Goal: Communication & Community: Participate in discussion

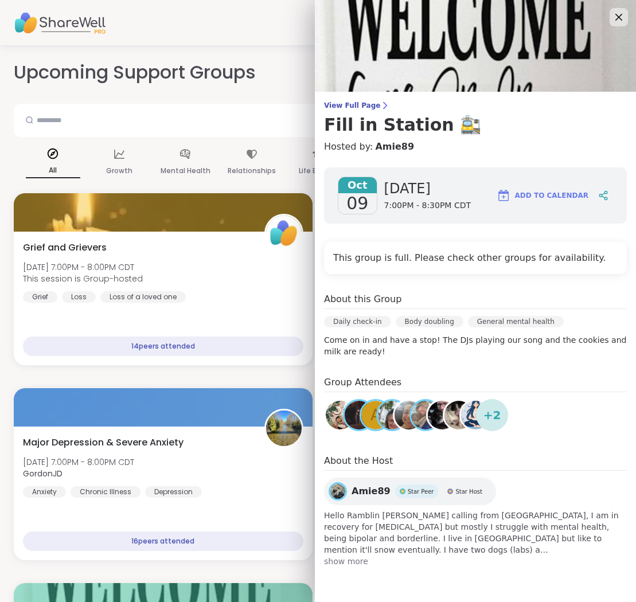
scroll to position [471, 0]
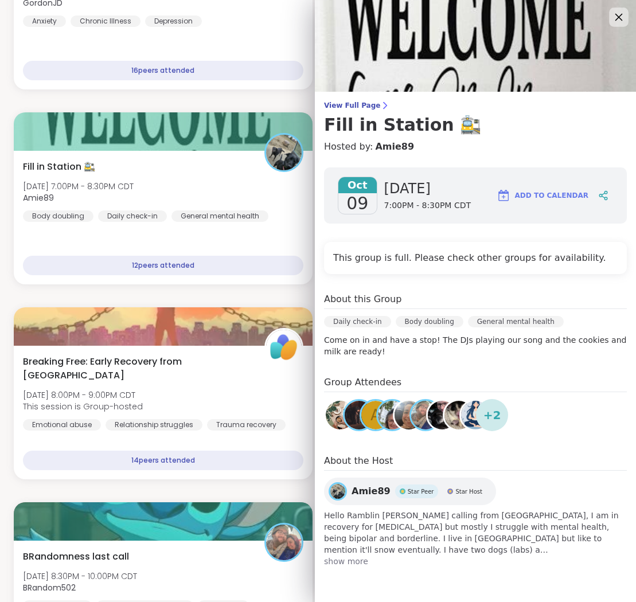
click at [618, 14] on icon at bounding box center [619, 17] width 14 height 14
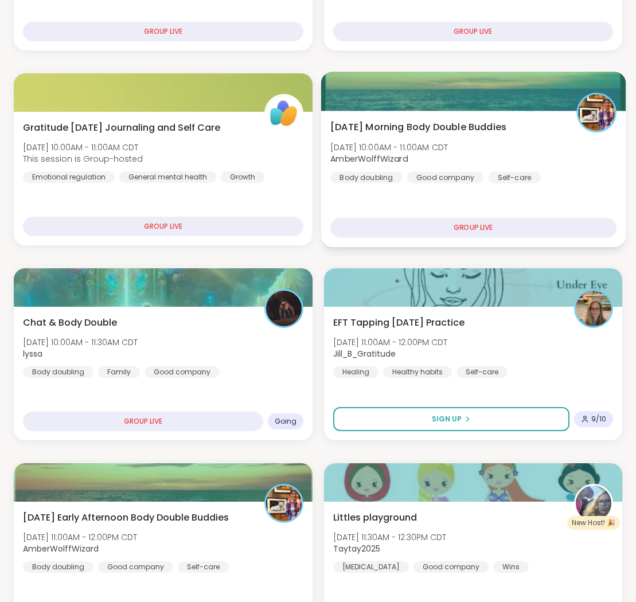
scroll to position [3047, 0]
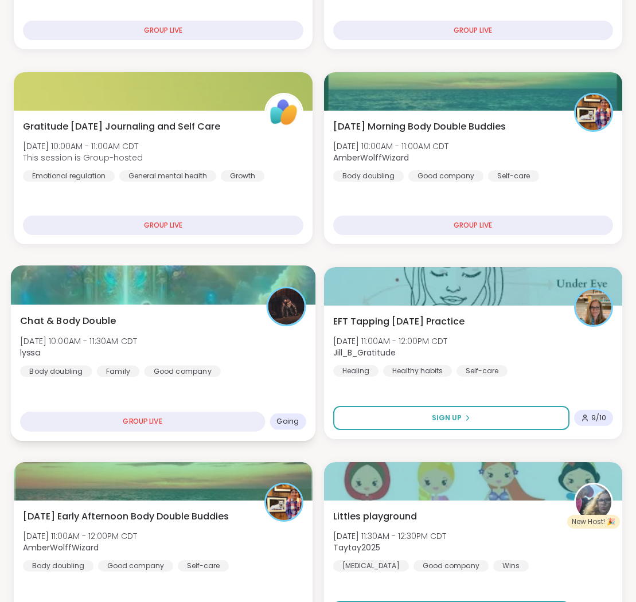
click at [225, 330] on div "Chat & Body Double [DATE] 10:00AM - 11:30AM CDT lyssa Body doubling Family Good…" at bounding box center [163, 345] width 286 height 63
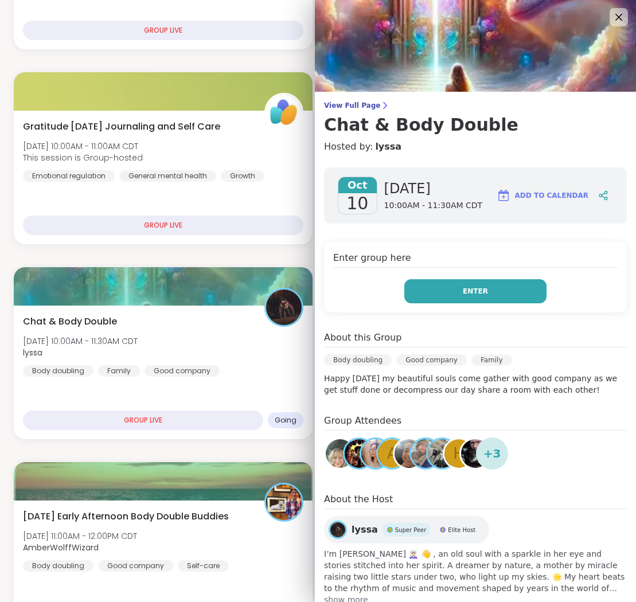
click at [457, 286] on button "Enter" at bounding box center [475, 291] width 142 height 24
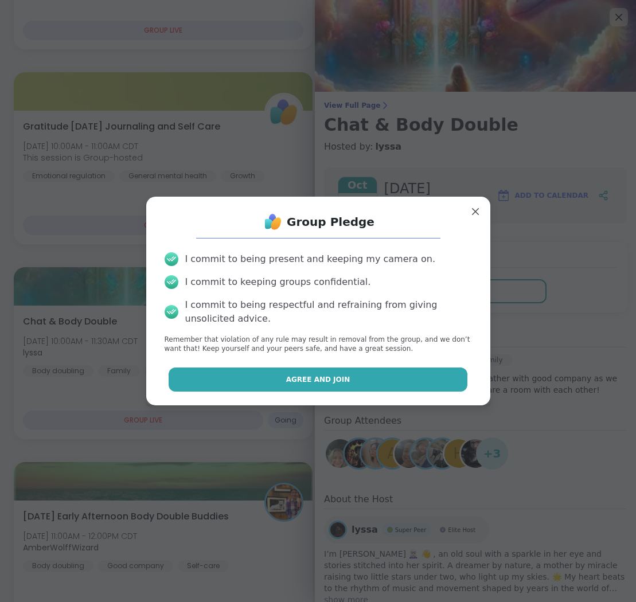
click at [379, 381] on button "Agree and Join" at bounding box center [318, 380] width 299 height 24
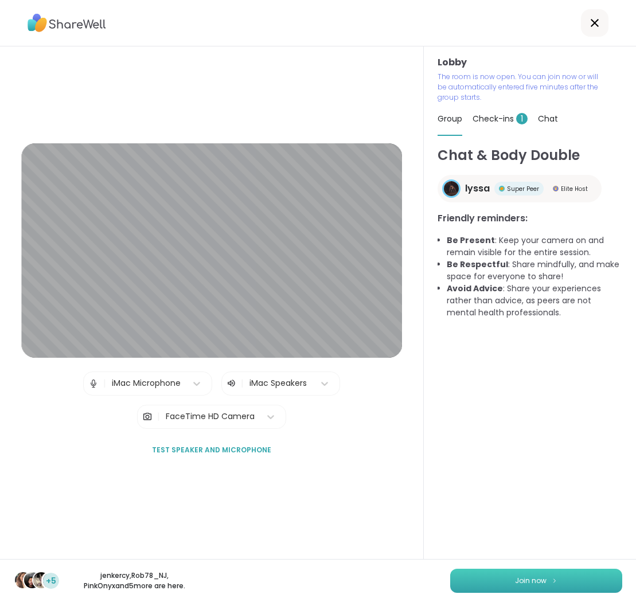
click at [501, 577] on button "Join now" at bounding box center [536, 581] width 172 height 24
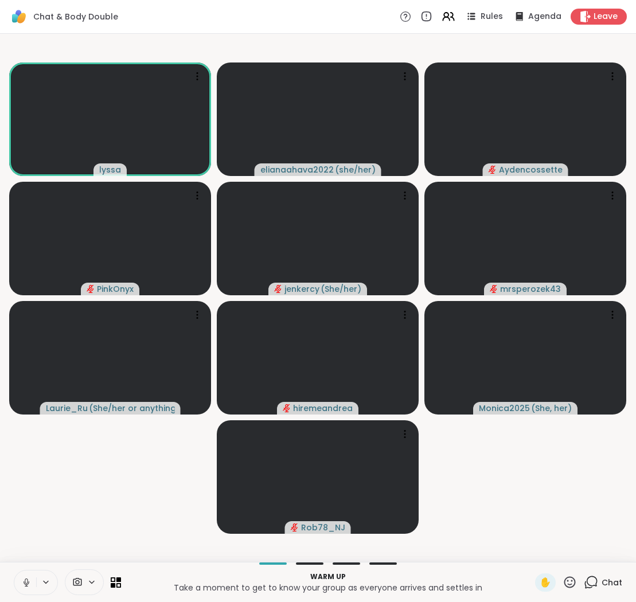
click at [28, 579] on icon at bounding box center [26, 581] width 3 height 5
click at [590, 581] on icon at bounding box center [591, 582] width 14 height 14
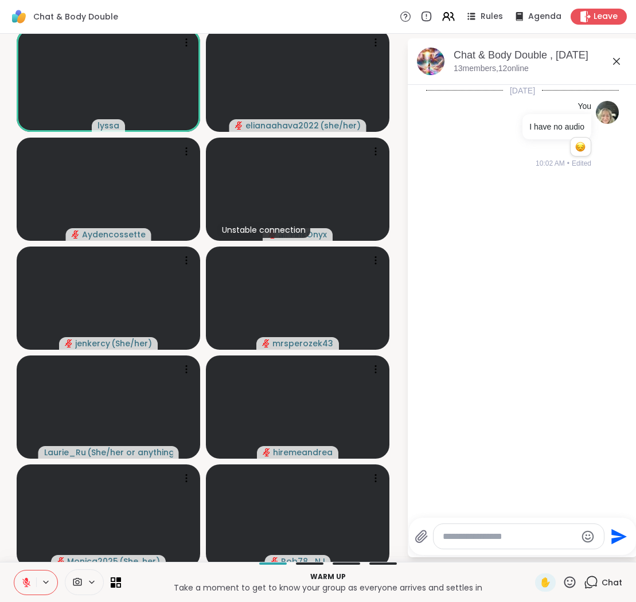
click at [508, 537] on textarea "Type your message" at bounding box center [510, 536] width 134 height 11
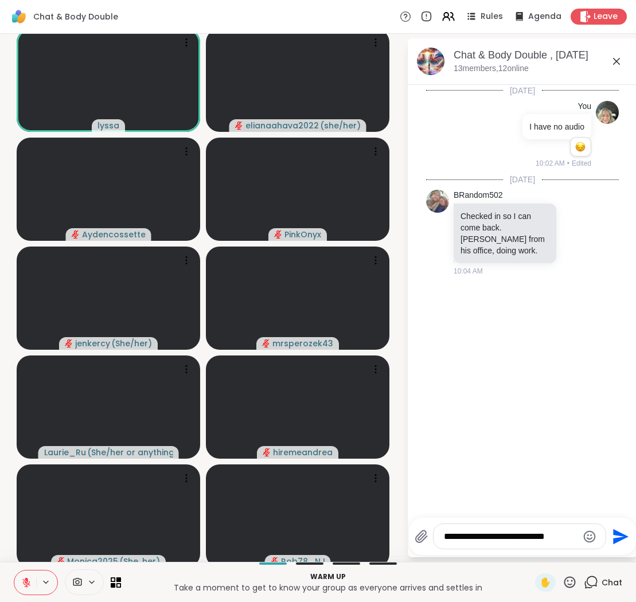
type textarea "**********"
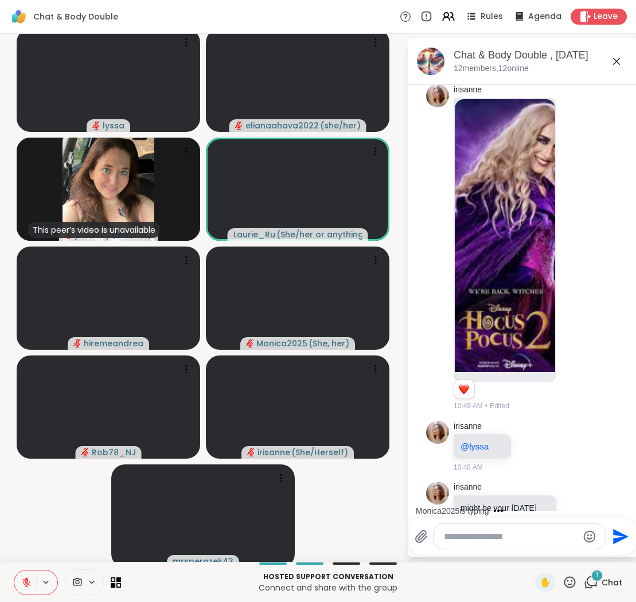
scroll to position [905, 0]
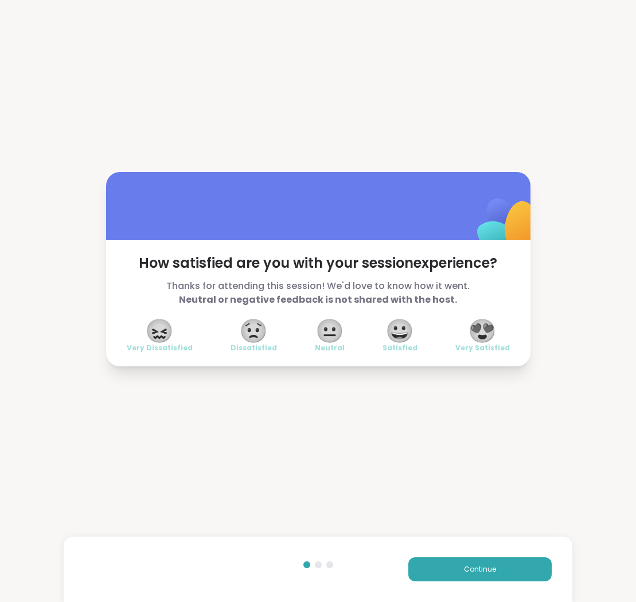
click at [482, 325] on span "😍" at bounding box center [482, 331] width 29 height 21
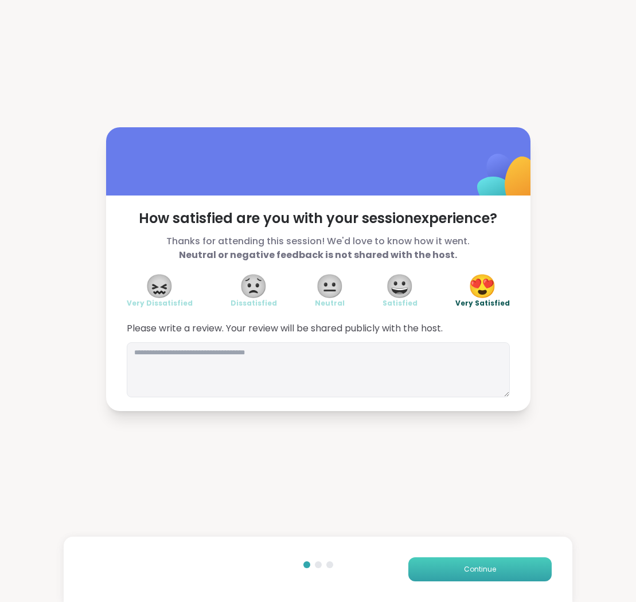
click at [508, 566] on button "Continue" at bounding box center [479, 570] width 143 height 24
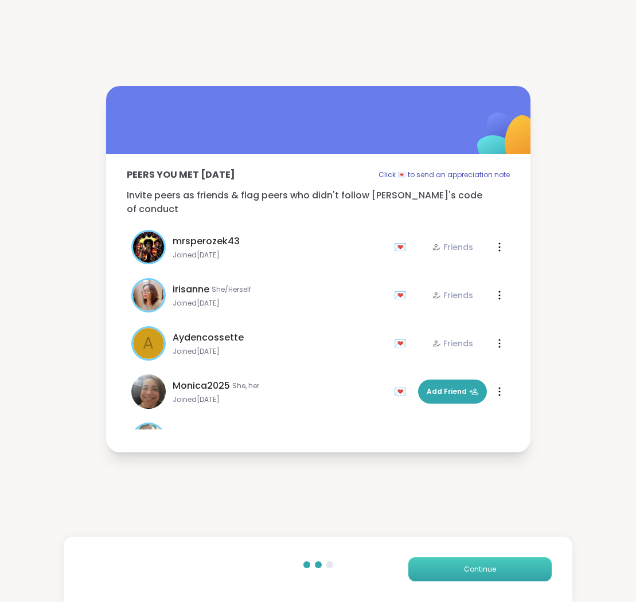
click at [508, 566] on button "Continue" at bounding box center [479, 570] width 143 height 24
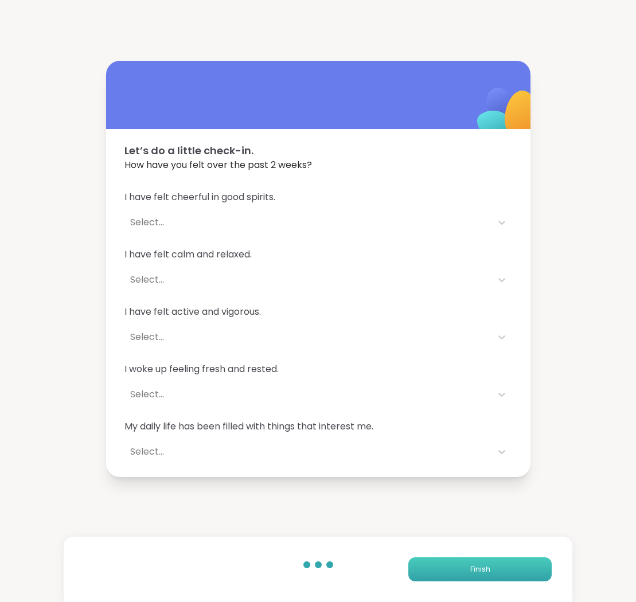
click at [508, 566] on button "Finish" at bounding box center [479, 570] width 143 height 24
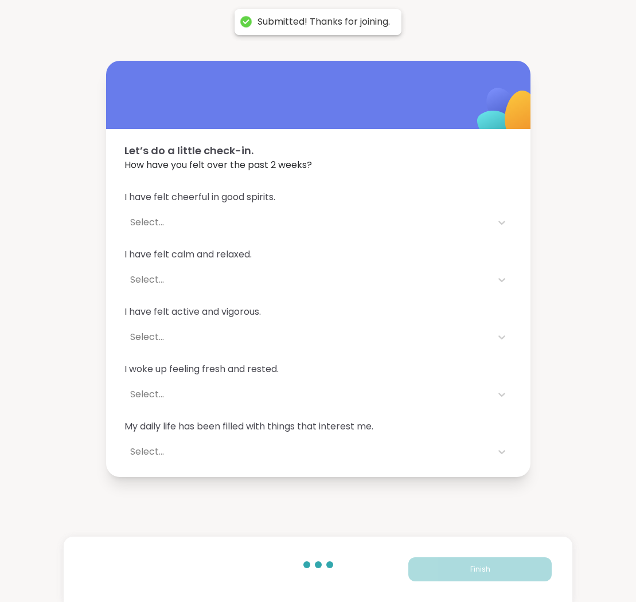
click at [504, 555] on div "Finish" at bounding box center [318, 569] width 509 height 65
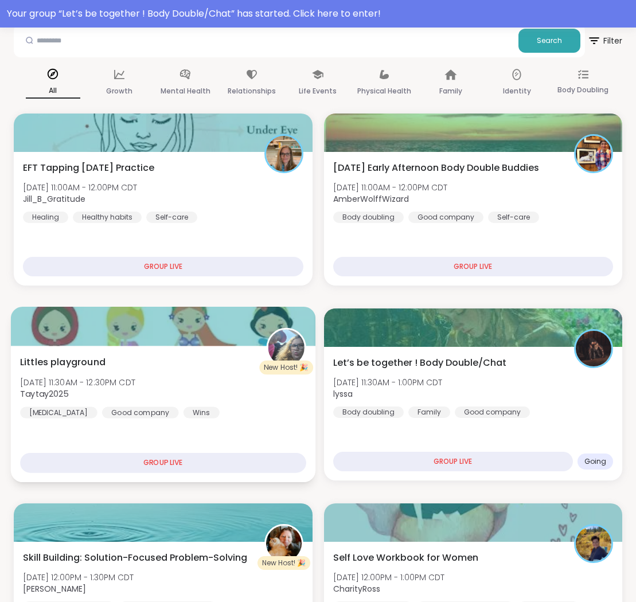
scroll to position [111, 0]
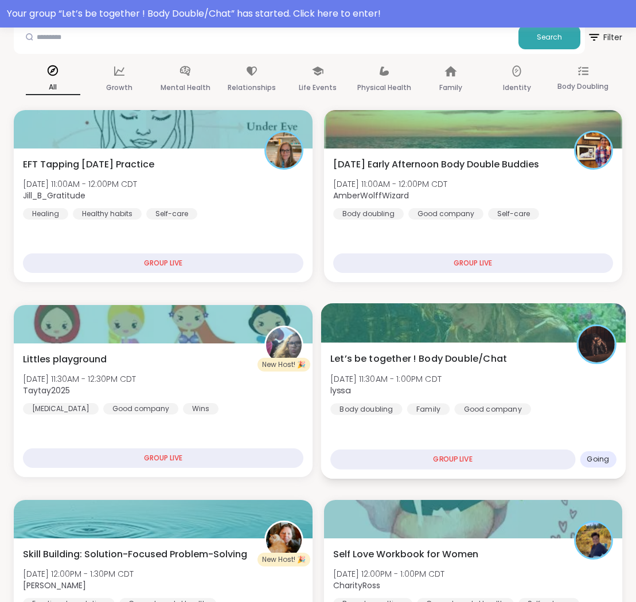
click at [363, 420] on div "Let’s be together ! Body Double/Chat [DATE] 11:30AM - 1:00PM CDT lyssa Body dou…" at bounding box center [473, 410] width 305 height 137
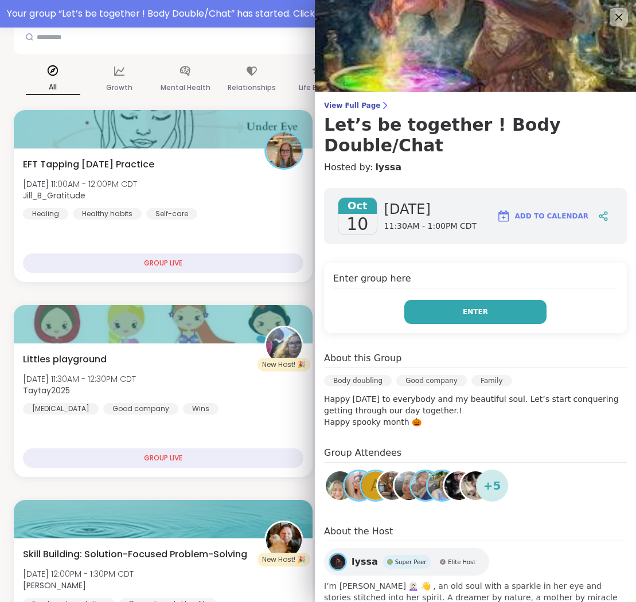
click at [451, 300] on button "Enter" at bounding box center [475, 312] width 142 height 24
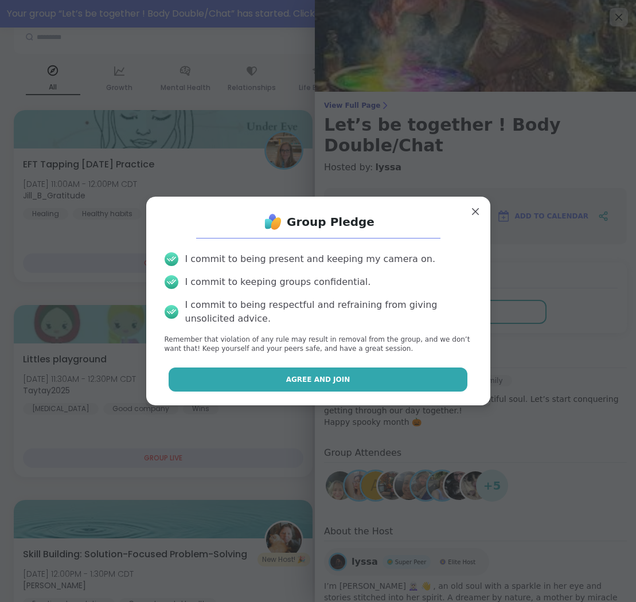
click at [315, 381] on span "Agree and Join" at bounding box center [318, 380] width 64 height 10
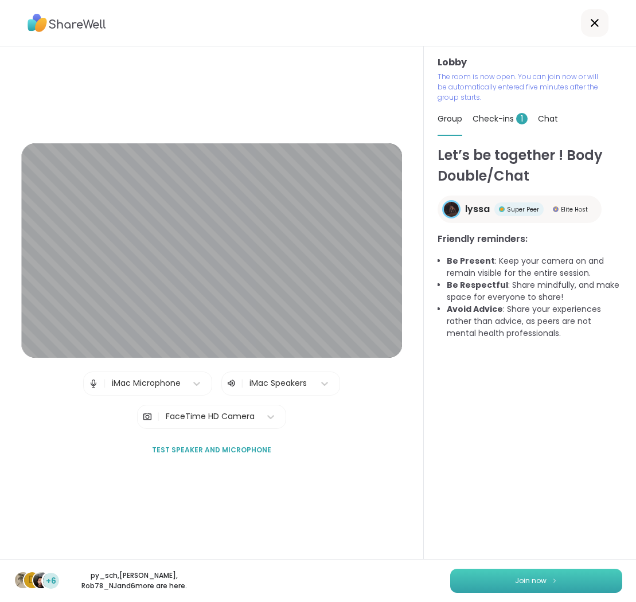
click at [498, 583] on button "Join now" at bounding box center [536, 581] width 172 height 24
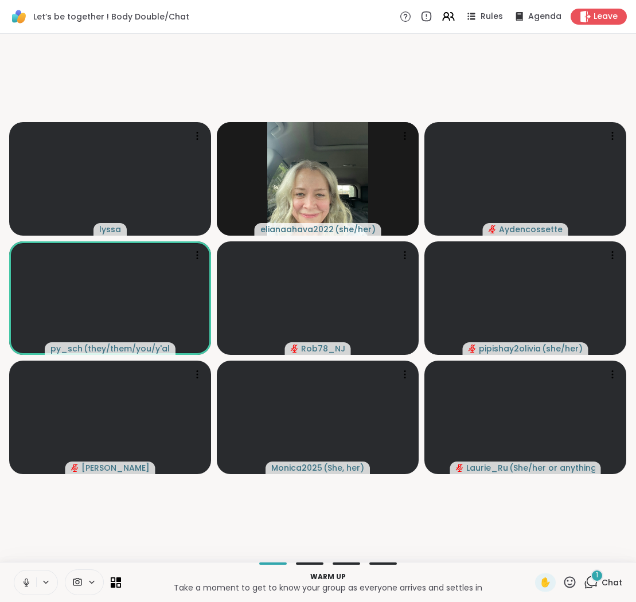
click at [25, 579] on icon at bounding box center [26, 583] width 10 height 10
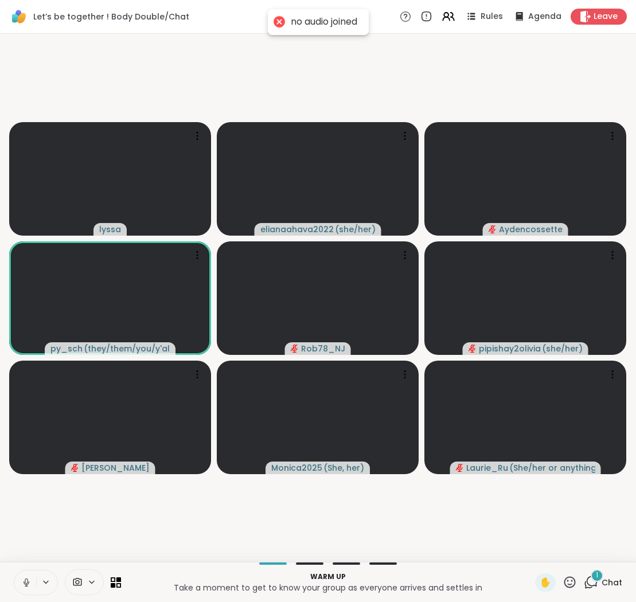
click at [24, 578] on icon at bounding box center [26, 583] width 10 height 10
